Goal: Find specific page/section: Find specific page/section

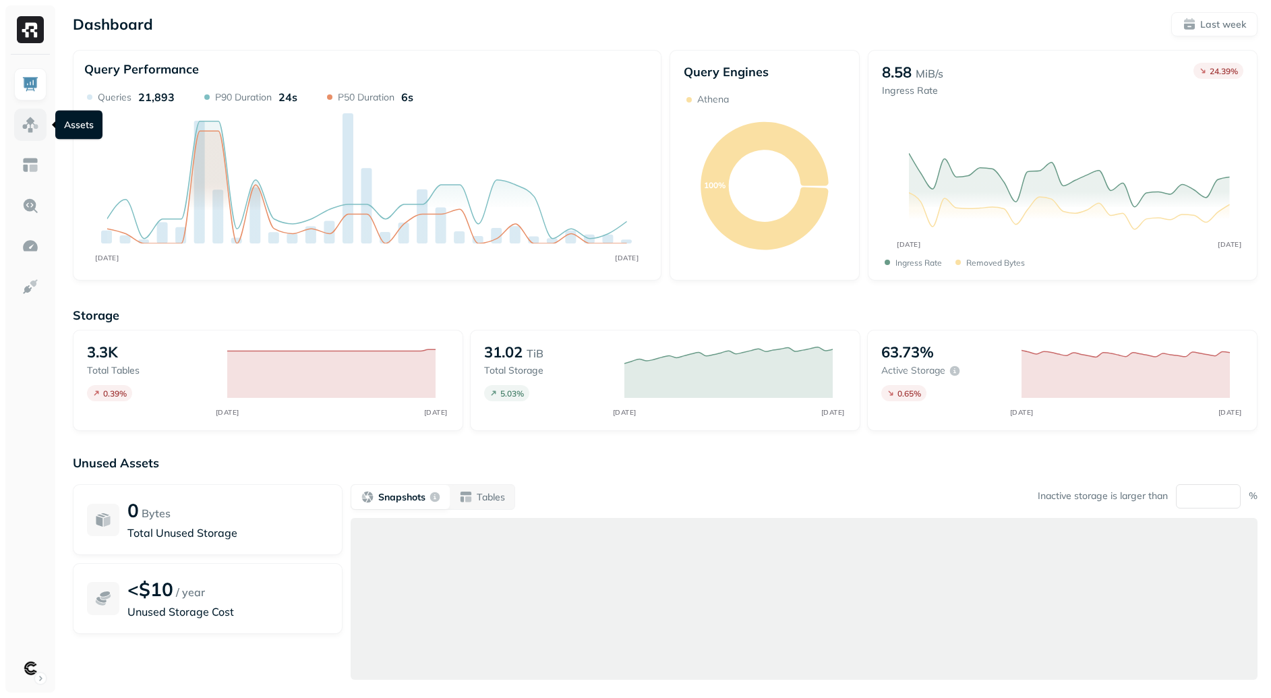
click at [34, 118] on img at bounding box center [31, 125] width 18 height 18
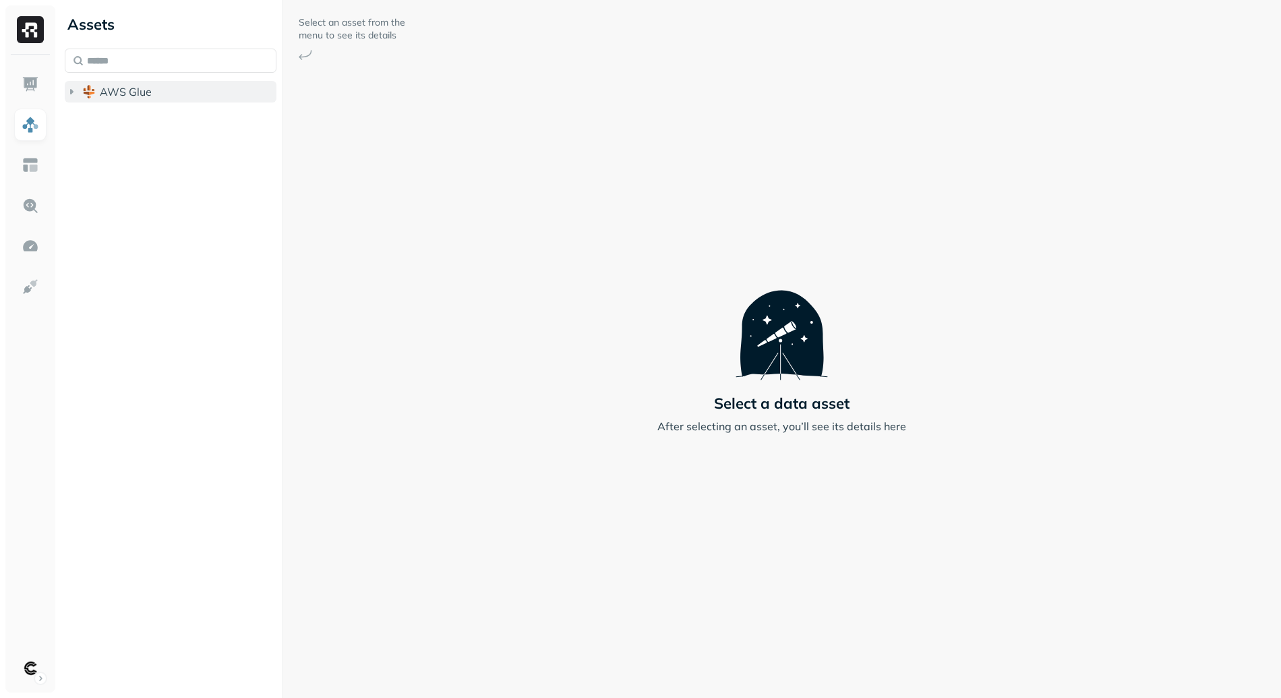
click at [131, 96] on span "AWS Glue" at bounding box center [126, 91] width 52 height 13
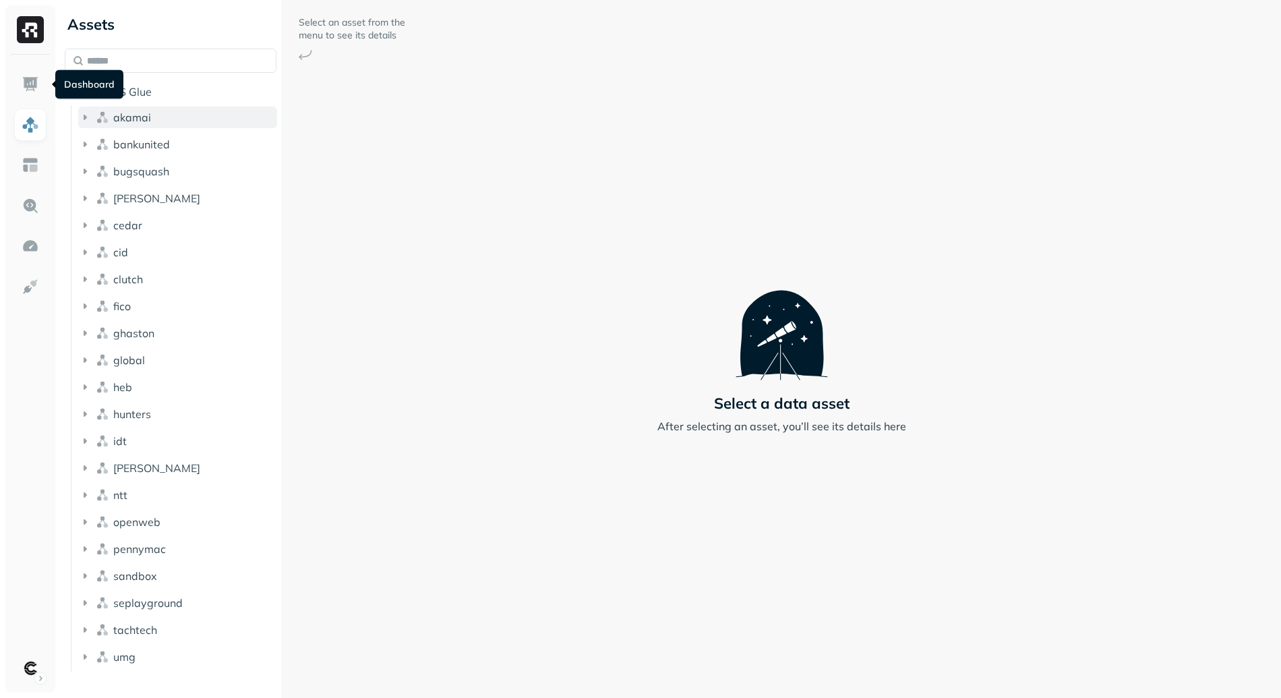
click at [123, 111] on span "akamai" at bounding box center [132, 117] width 38 height 13
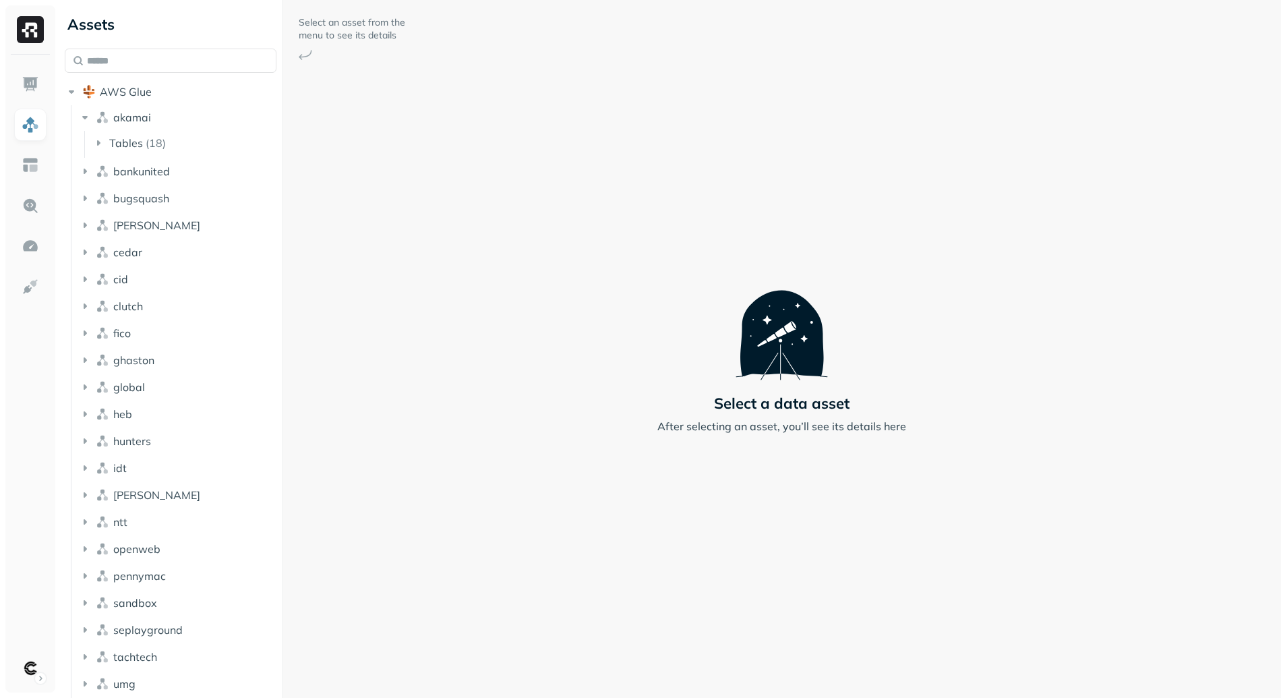
click at [154, 158] on ul "akamai Tables ( 18 ) bankunited bugsquash cargill cedar cid clutch fico ghaston…" at bounding box center [174, 401] width 206 height 593
click at [158, 181] on button "bankunited" at bounding box center [177, 172] width 199 height 22
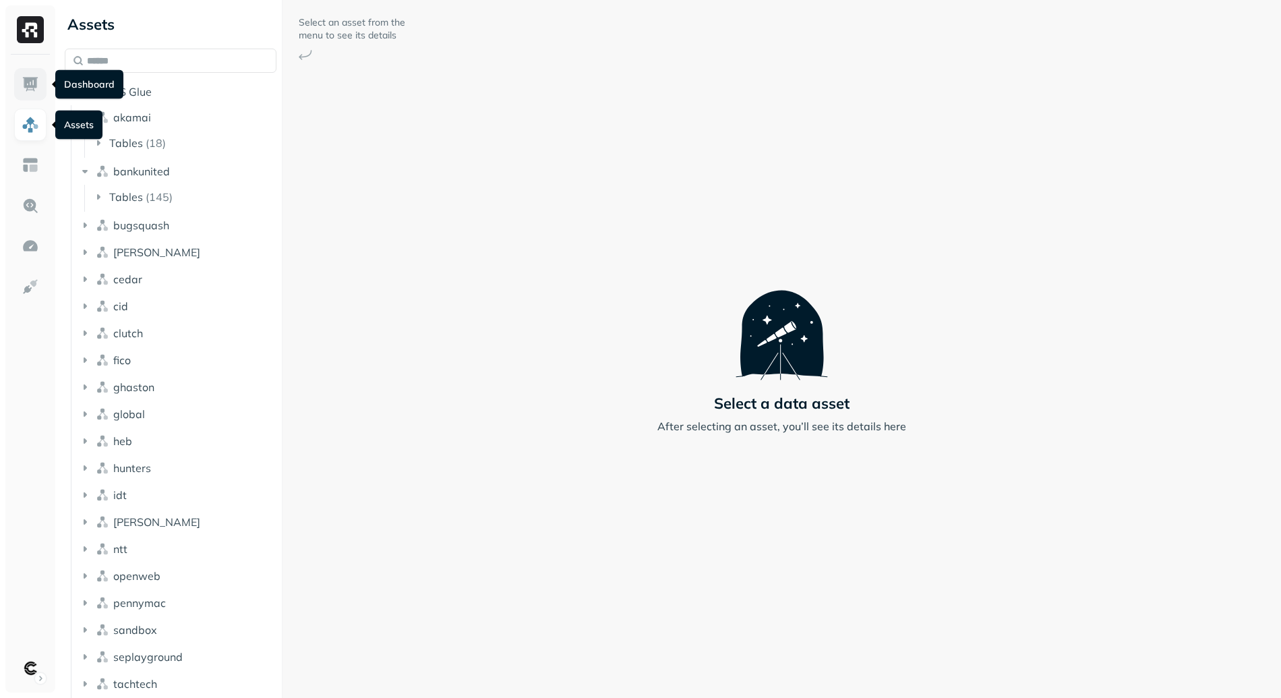
click at [39, 84] on link at bounding box center [30, 84] width 32 height 32
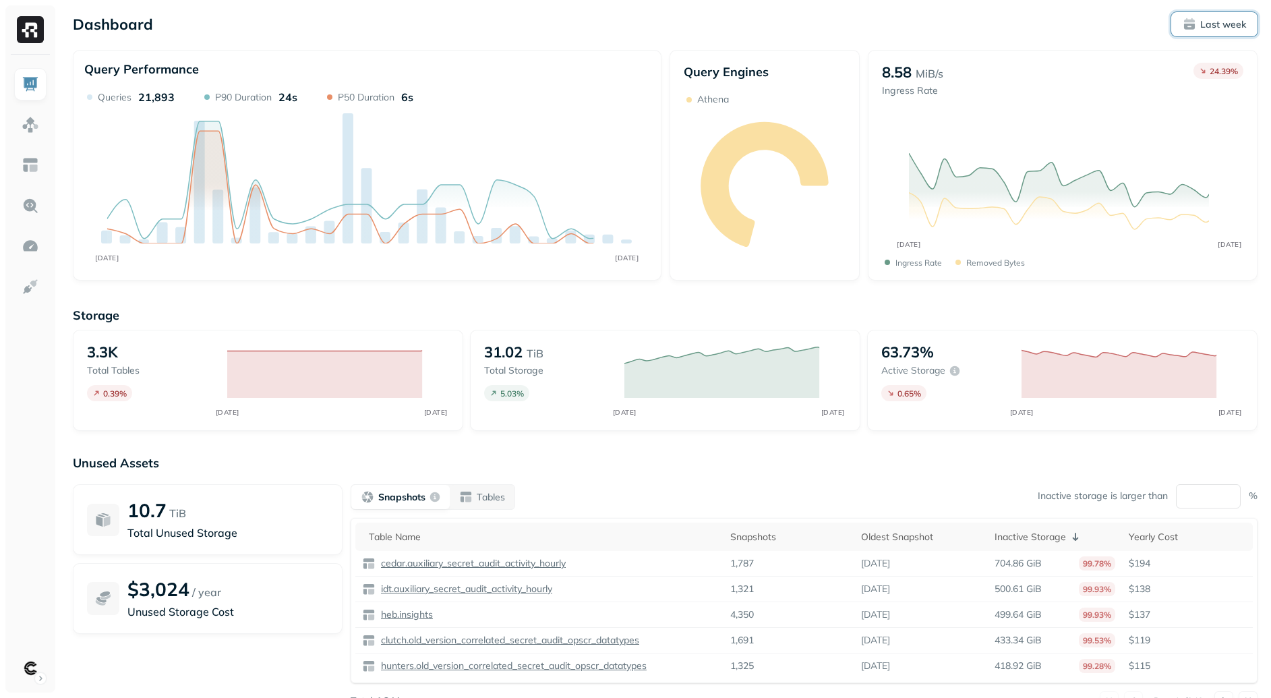
click at [1243, 30] on p "Last week" at bounding box center [1223, 24] width 46 height 13
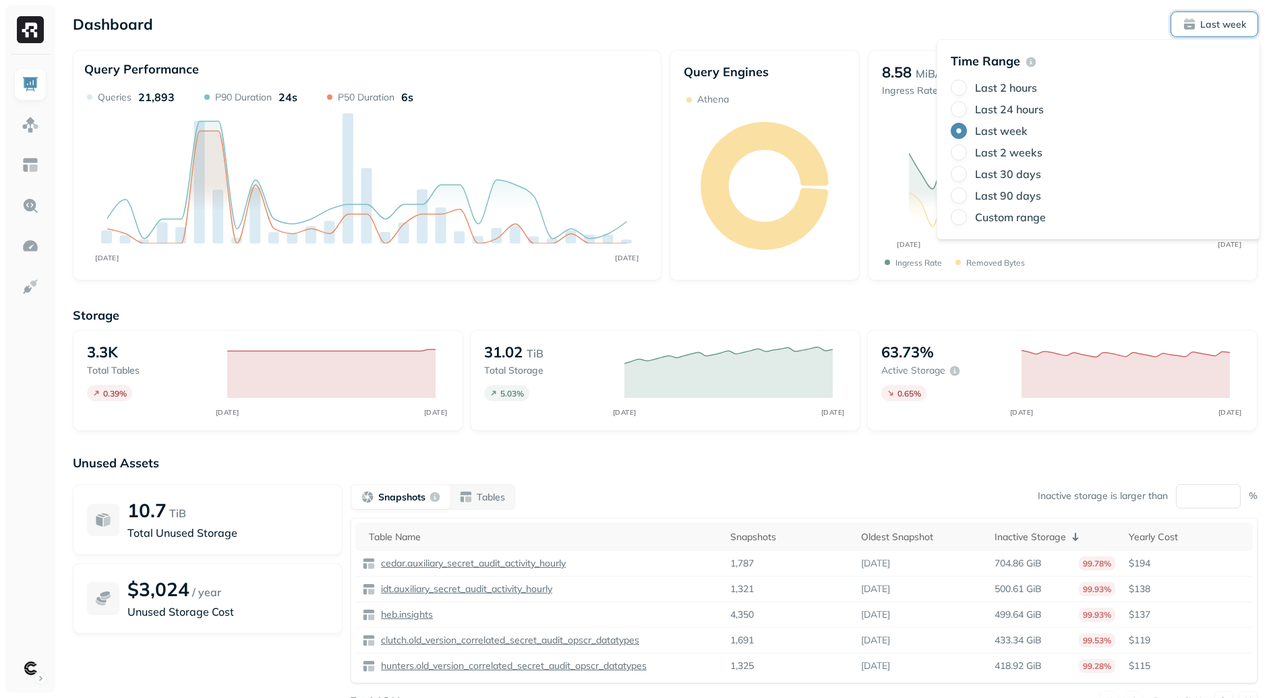
click at [994, 173] on label "Last 30 days" at bounding box center [1008, 173] width 66 height 13
click at [967, 173] on button "Last 30 days" at bounding box center [959, 174] width 16 height 16
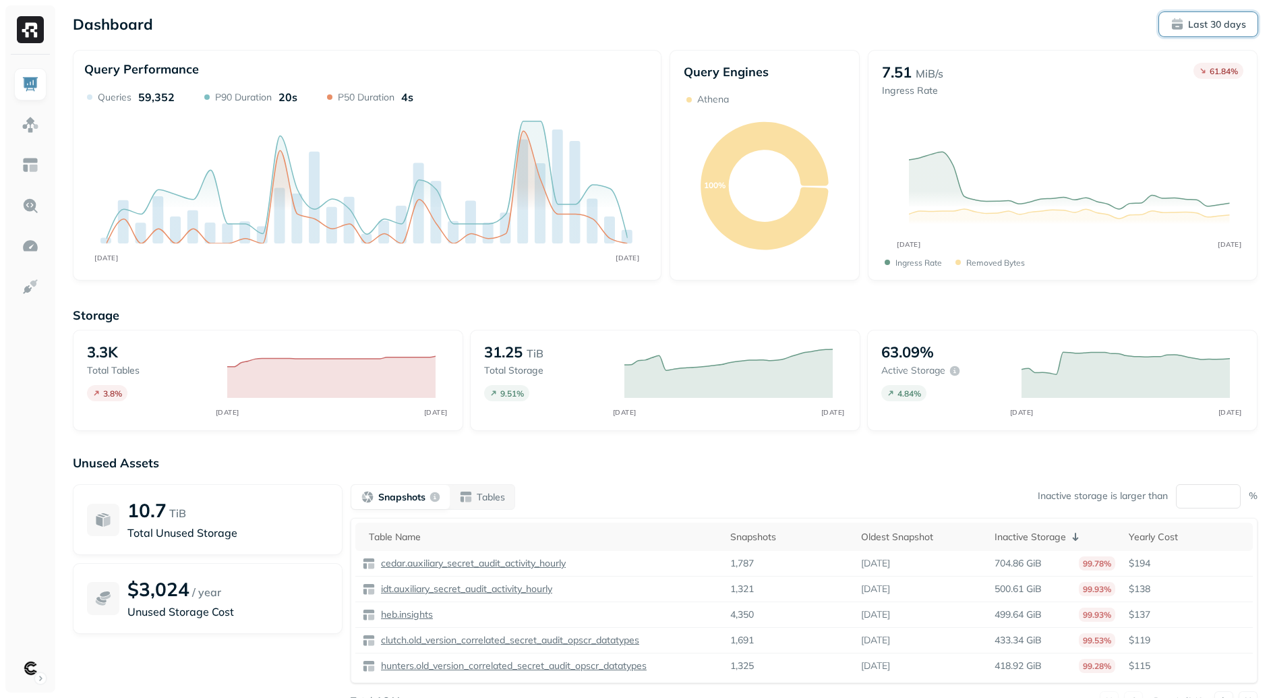
click at [1210, 27] on p "Last 30 days" at bounding box center [1217, 24] width 58 height 13
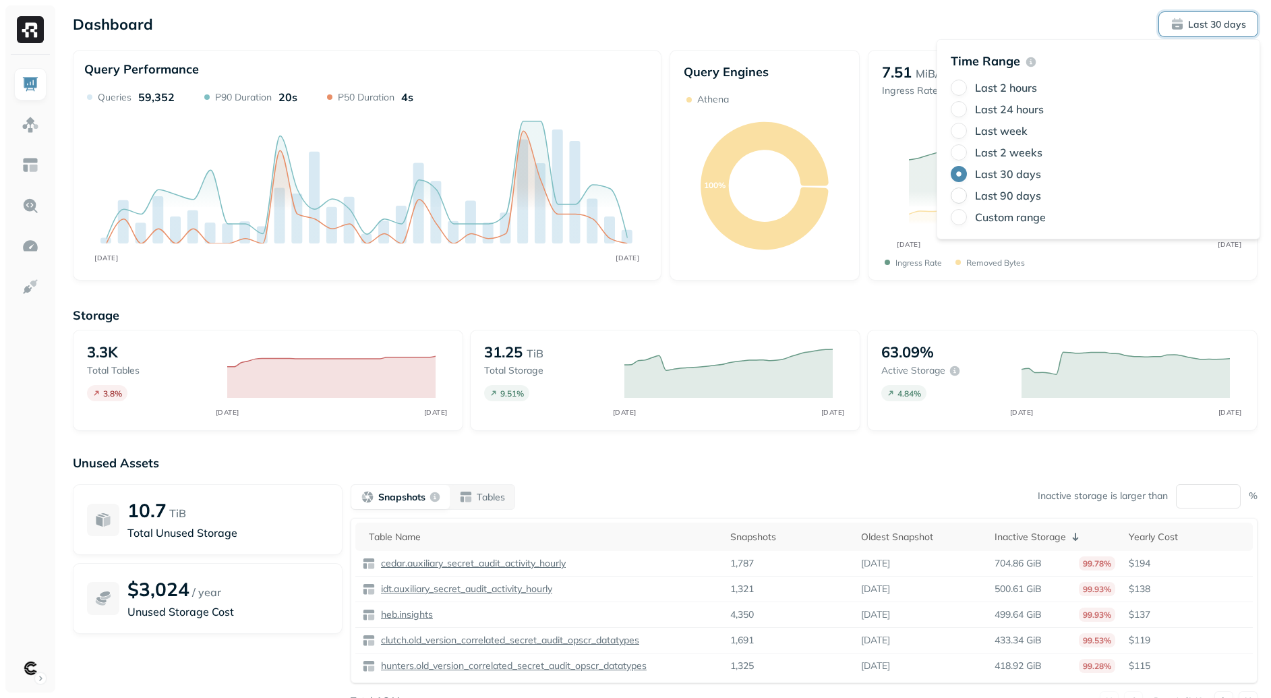
click at [966, 196] on button "Last 90 days" at bounding box center [959, 195] width 16 height 16
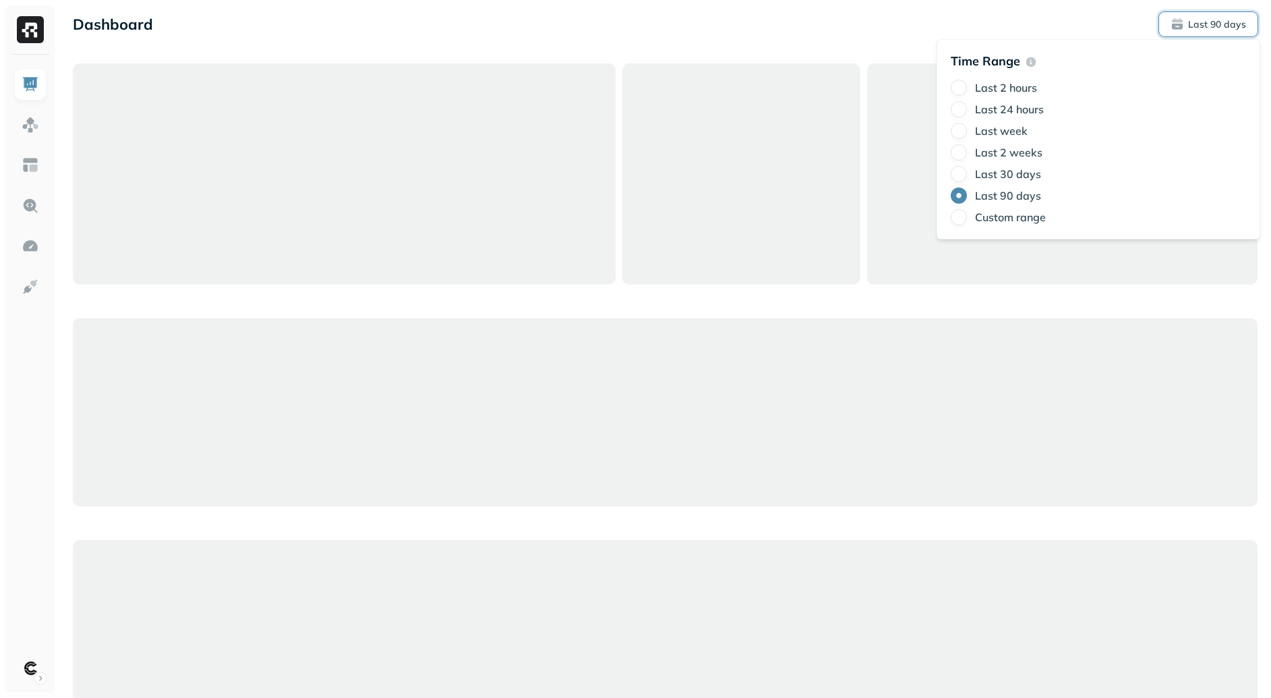
click at [612, 313] on div at bounding box center [665, 412] width 1185 height 698
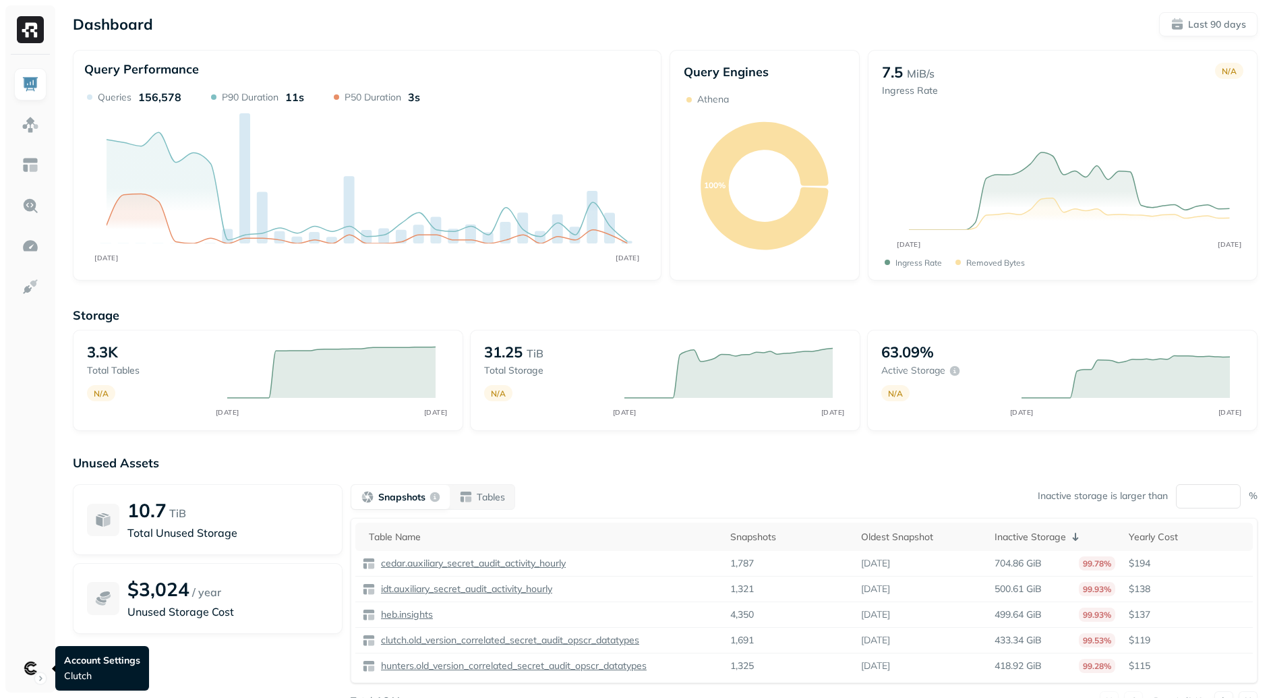
click at [9, 672] on div at bounding box center [30, 374] width 50 height 638
click at [40, 668] on html "Dashboard Last 90 days Query Performance JUL 14 OCT 12 Queries 156,578 P90 Dura…" at bounding box center [635, 375] width 1271 height 751
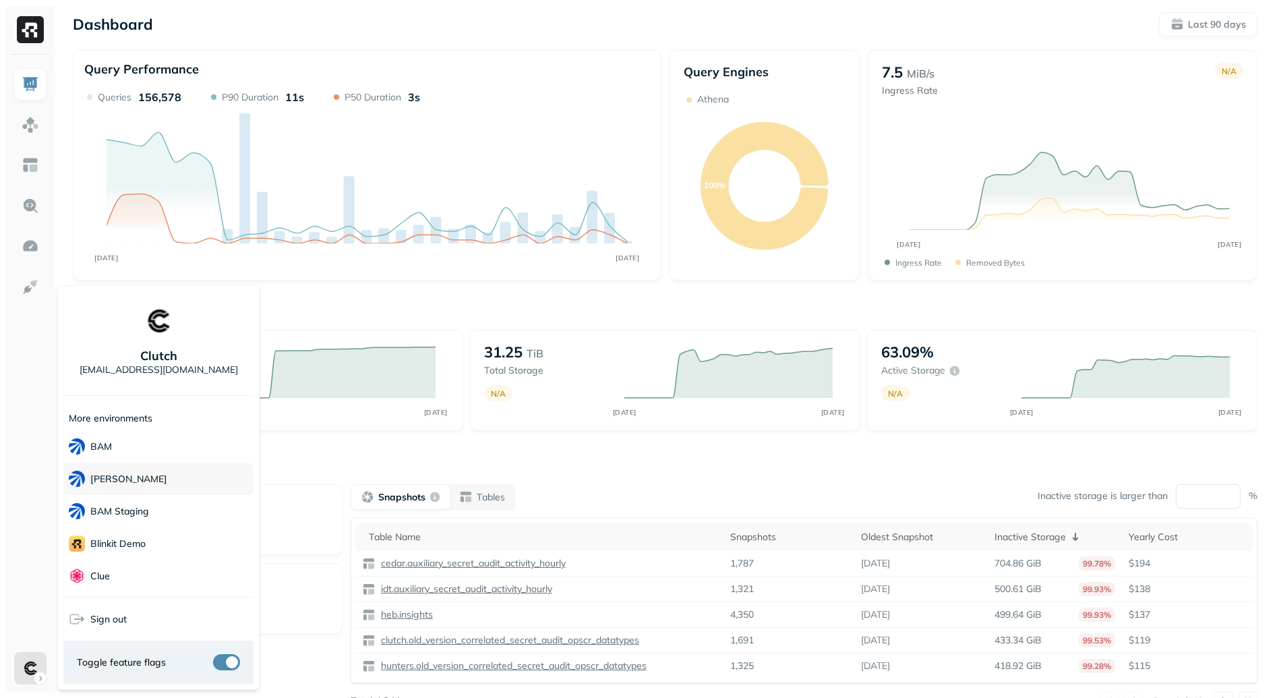
click at [170, 475] on div "BAM Dev" at bounding box center [158, 479] width 190 height 32
click at [341, 441] on html "Dashboard Last 90 days Query Performance JUL 14 OCT 12 Queries 156,578 P90 Dura…" at bounding box center [640, 375] width 1281 height 751
